Goal: Information Seeking & Learning: Learn about a topic

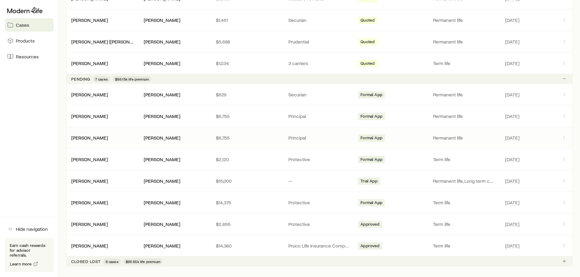
scroll to position [457, 0]
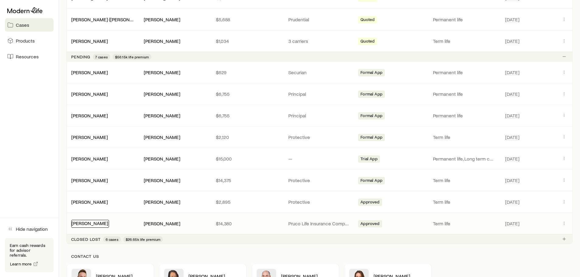
click at [88, 225] on link "[PERSON_NAME]" at bounding box center [90, 223] width 37 height 6
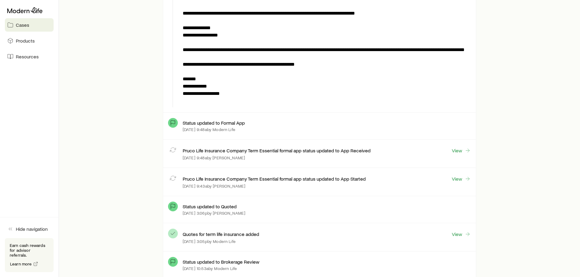
scroll to position [1431, 0]
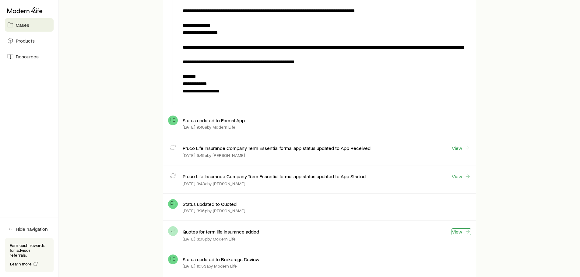
click at [459, 235] on link "View" at bounding box center [461, 232] width 19 height 7
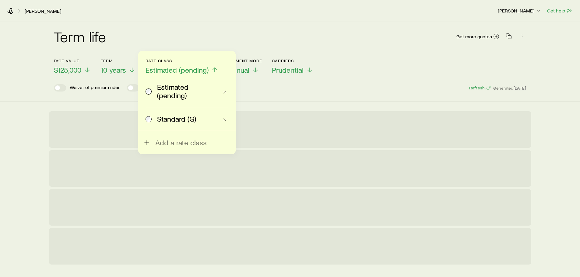
click at [208, 68] on p "Estimated (pending)" at bounding box center [182, 70] width 73 height 9
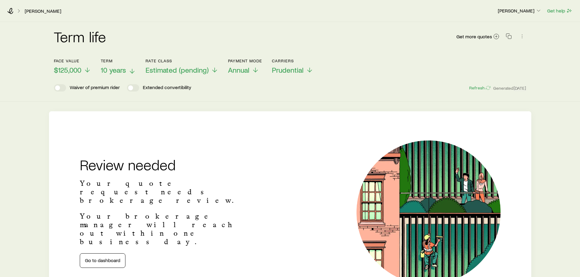
click at [115, 70] on span "10 years" at bounding box center [113, 70] width 25 height 9
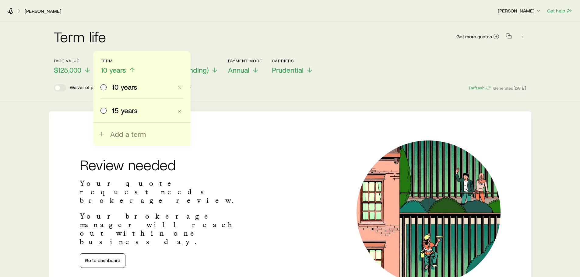
click at [115, 70] on span "10 years" at bounding box center [113, 70] width 25 height 9
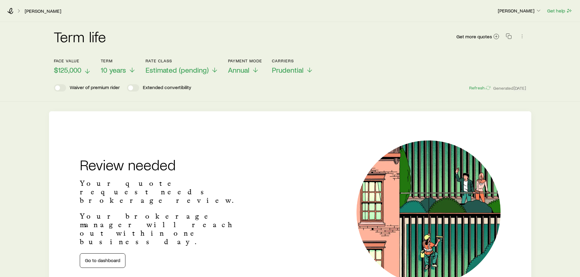
click at [84, 69] on icon at bounding box center [87, 71] width 7 height 7
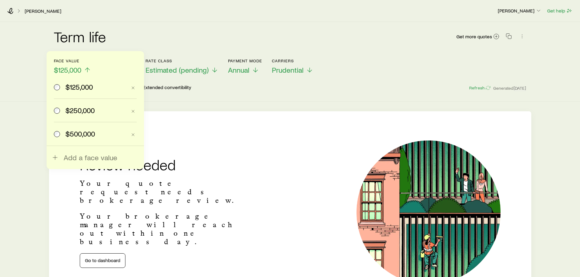
click at [78, 111] on span "$250,000" at bounding box center [79, 110] width 29 height 9
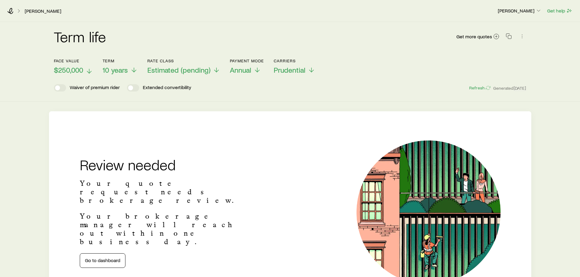
click at [196, 75] on header "Face value $250,000 Term 10 years Rate Class Estimated (pending) Payment Mode A…" at bounding box center [290, 74] width 473 height 33
click at [183, 72] on span "Estimated (pending)" at bounding box center [178, 70] width 63 height 9
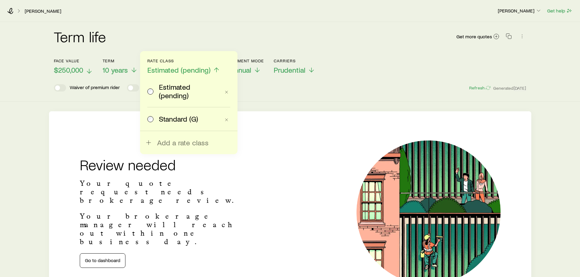
click at [173, 115] on span "Standard (G)" at bounding box center [178, 119] width 39 height 9
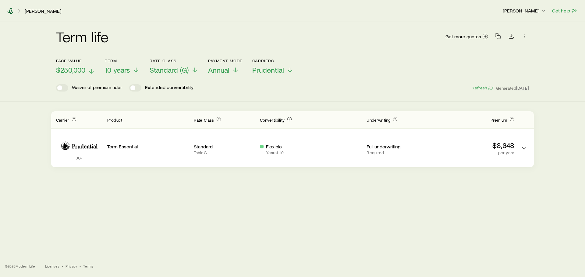
click at [11, 9] on icon at bounding box center [11, 11] width 6 height 6
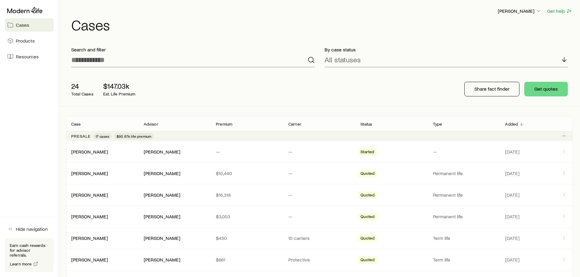
scroll to position [61, 0]
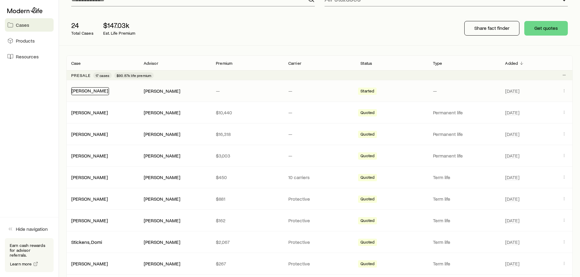
click at [81, 92] on link "[PERSON_NAME]" at bounding box center [90, 91] width 37 height 6
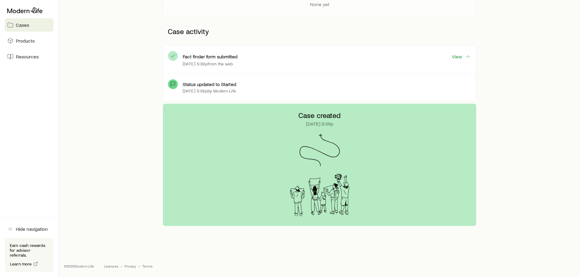
scroll to position [17, 0]
